Goal: Navigation & Orientation: Find specific page/section

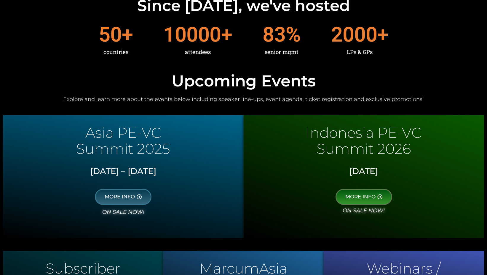
scroll to position [208, 0]
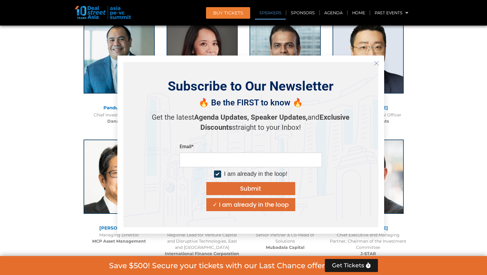
scroll to position [682, 0]
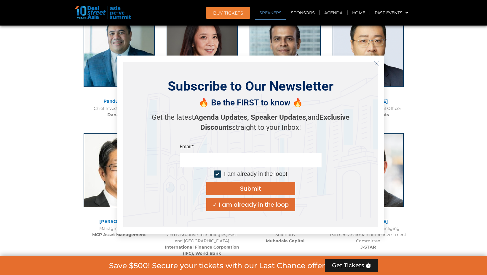
click at [378, 63] on icon "Close" at bounding box center [376, 62] width 5 height 5
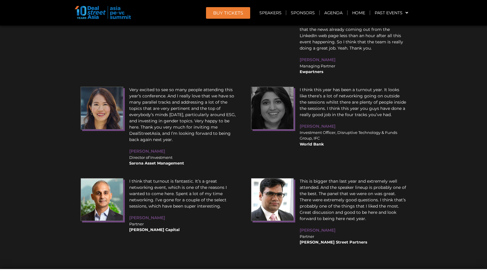
scroll to position [6936, 0]
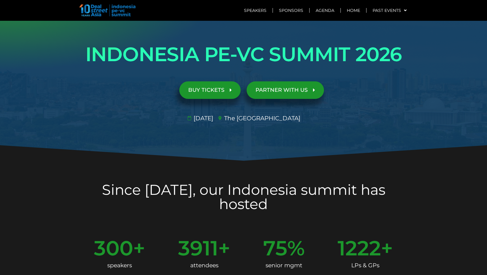
scroll to position [59, 0]
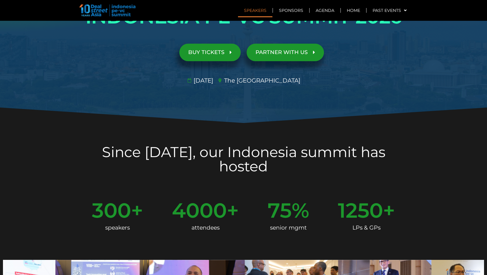
click at [250, 11] on link "Speakers" at bounding box center [255, 11] width 34 height 14
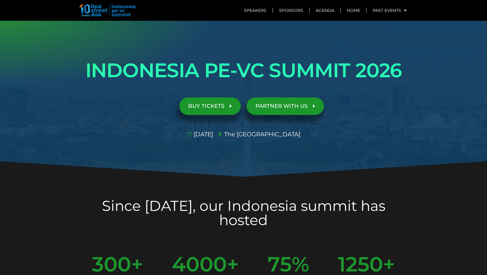
scroll to position [0, 0]
